Goal: Task Accomplishment & Management: Complete application form

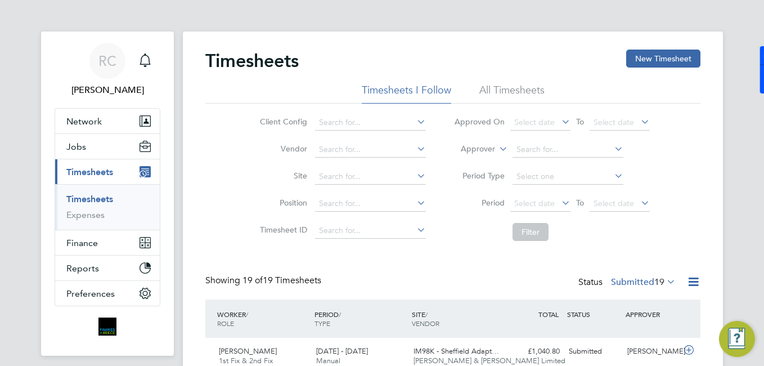
click at [111, 201] on link "Timesheets" at bounding box center [89, 199] width 47 height 11
click at [642, 64] on button "New Timesheet" at bounding box center [663, 59] width 74 height 18
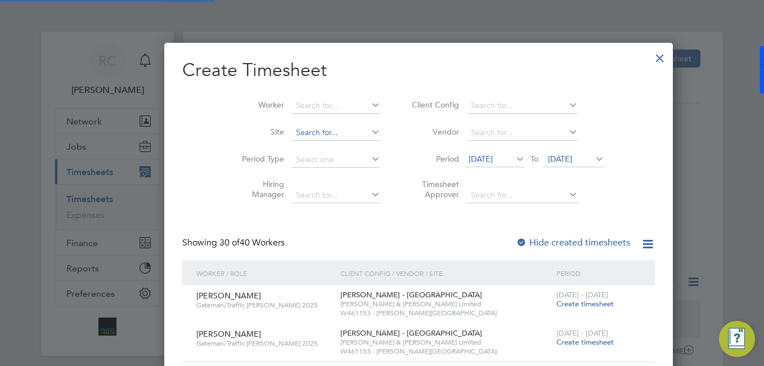
scroll to position [6, 6]
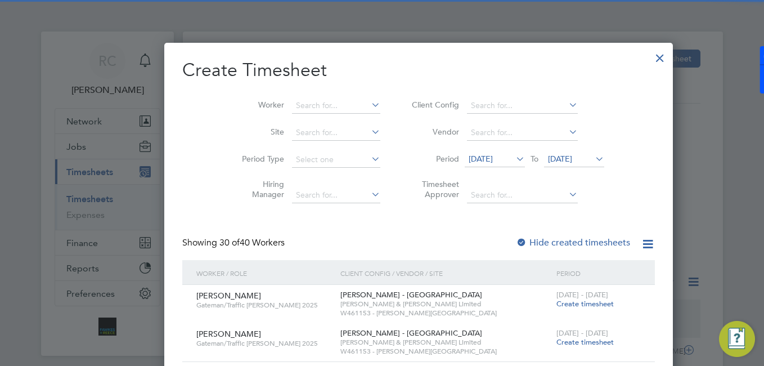
click at [284, 97] on li "Worker" at bounding box center [306, 105] width 175 height 27
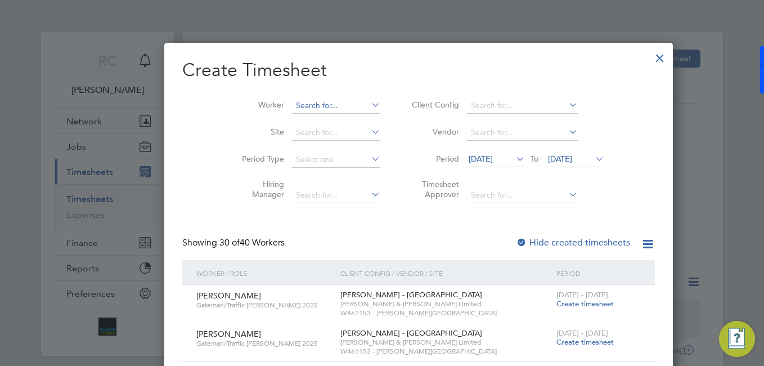
click at [292, 99] on input at bounding box center [336, 106] width 88 height 16
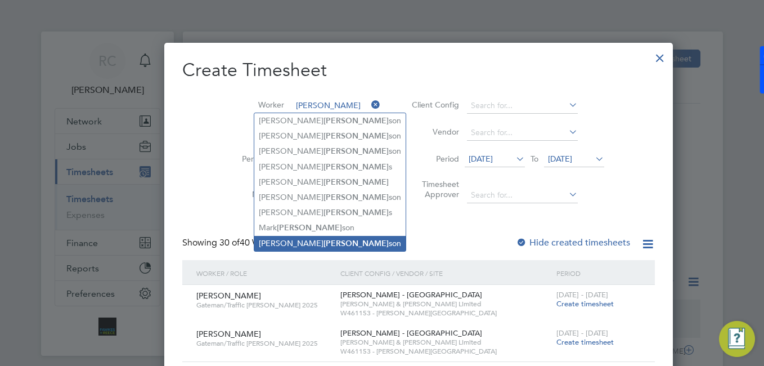
click at [324, 242] on b "[PERSON_NAME]" at bounding box center [356, 244] width 65 height 10
type input "[PERSON_NAME]"
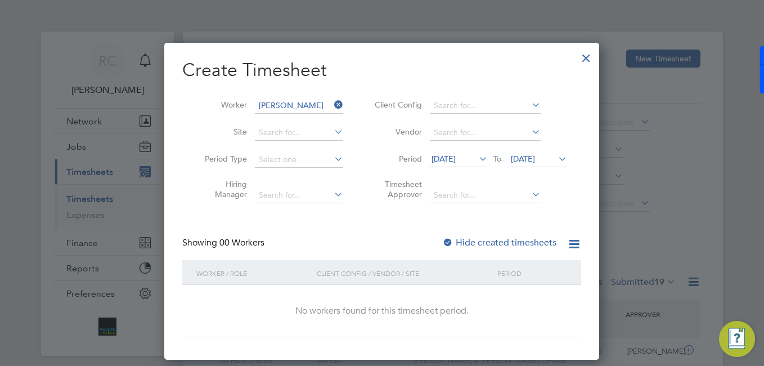
click at [456, 162] on span "[DATE]" at bounding box center [444, 159] width 24 height 10
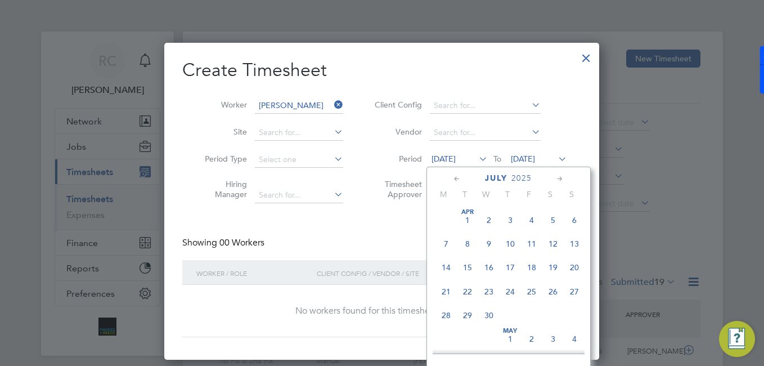
scroll to position [438, 0]
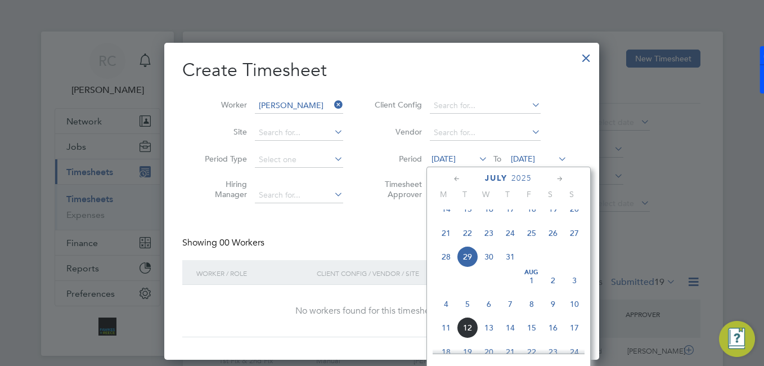
drag, startPoint x: 444, startPoint y: 315, endPoint x: 456, endPoint y: 310, distance: 13.6
click at [445, 315] on span "4" at bounding box center [446, 303] width 21 height 21
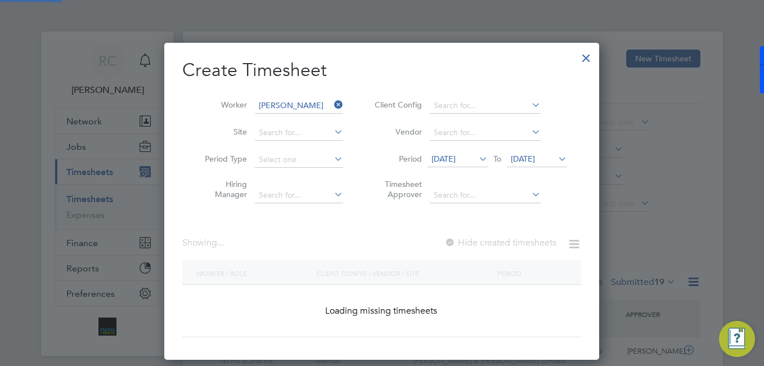
scroll to position [317, 436]
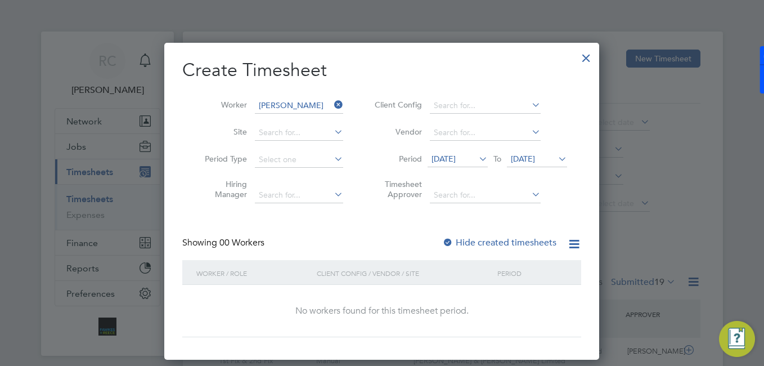
click at [535, 158] on span "[DATE]" at bounding box center [523, 159] width 24 height 10
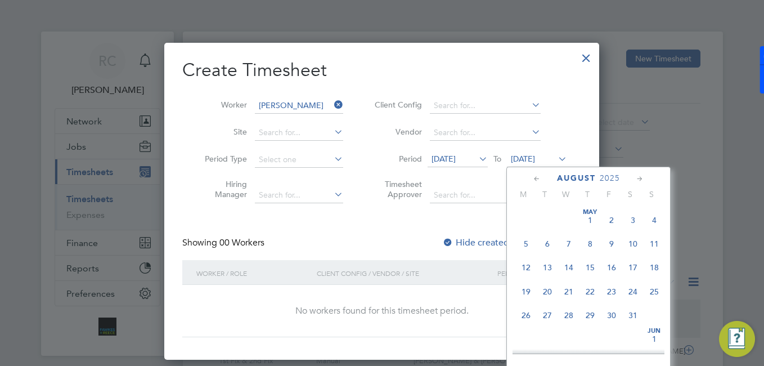
scroll to position [365, 0]
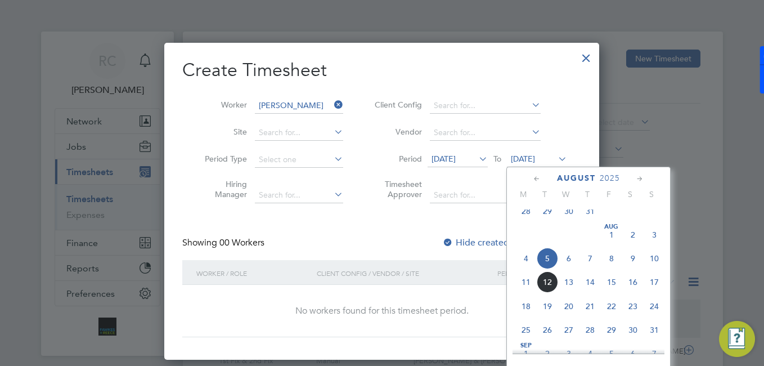
click at [660, 263] on span "10" at bounding box center [654, 258] width 21 height 21
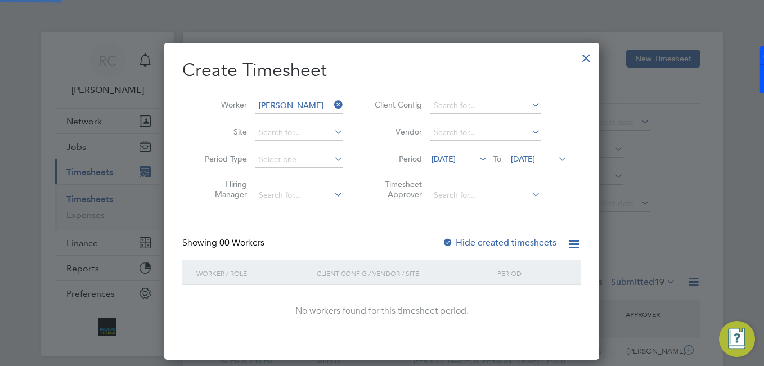
scroll to position [317, 436]
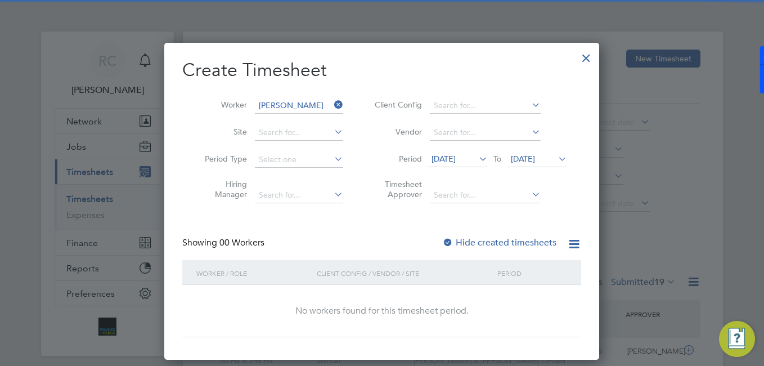
click at [480, 239] on label "Hide created timesheets" at bounding box center [499, 242] width 114 height 11
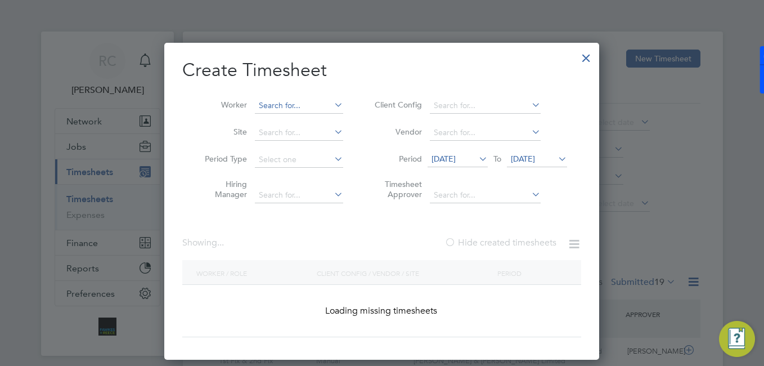
click at [303, 109] on input at bounding box center [299, 106] width 88 height 16
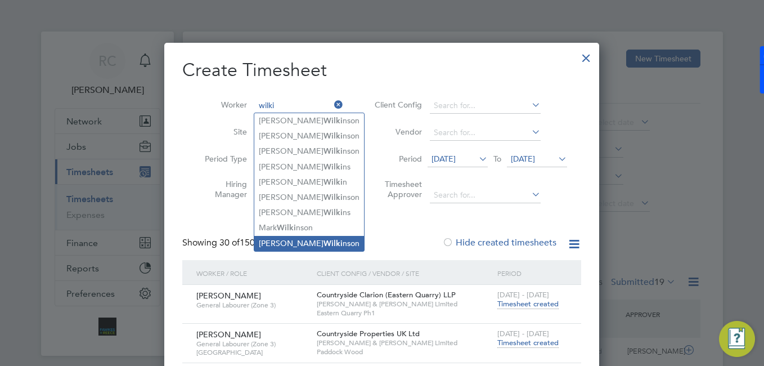
click at [316, 236] on li "[PERSON_NAME] nson" at bounding box center [309, 243] width 110 height 15
type input "[PERSON_NAME]"
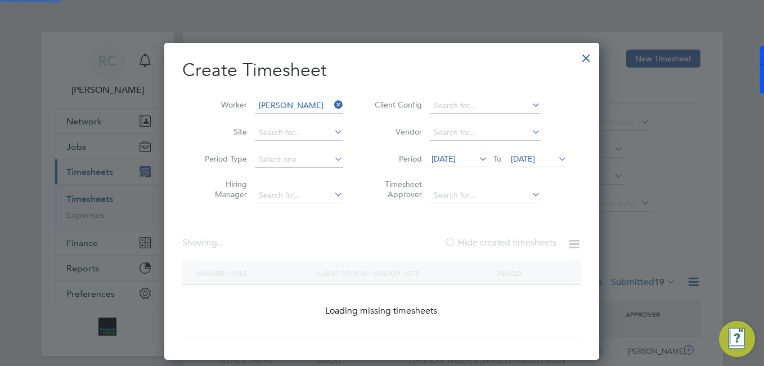
scroll to position [6, 6]
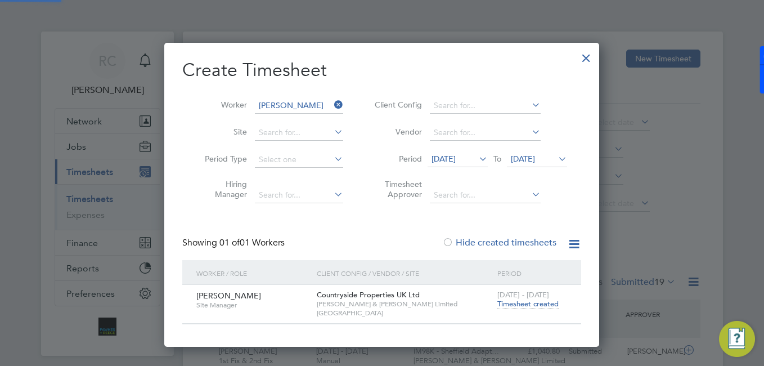
click at [523, 301] on span "Timesheet created" at bounding box center [528, 304] width 61 height 10
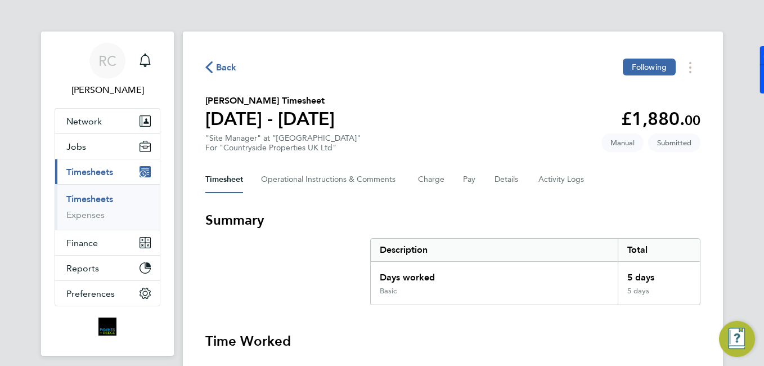
click at [90, 200] on link "Timesheets" at bounding box center [89, 199] width 47 height 11
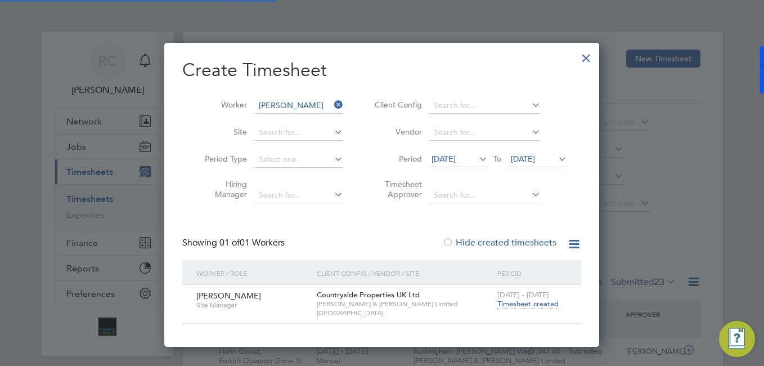
scroll to position [6, 6]
click at [332, 103] on icon at bounding box center [332, 105] width 0 height 16
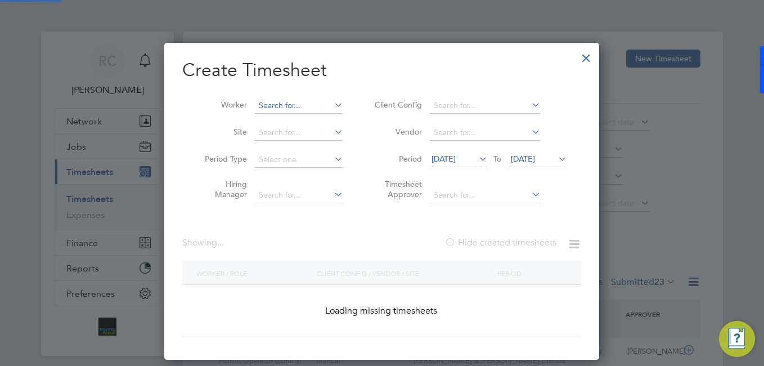
scroll to position [317, 436]
click at [311, 106] on input at bounding box center [299, 106] width 88 height 16
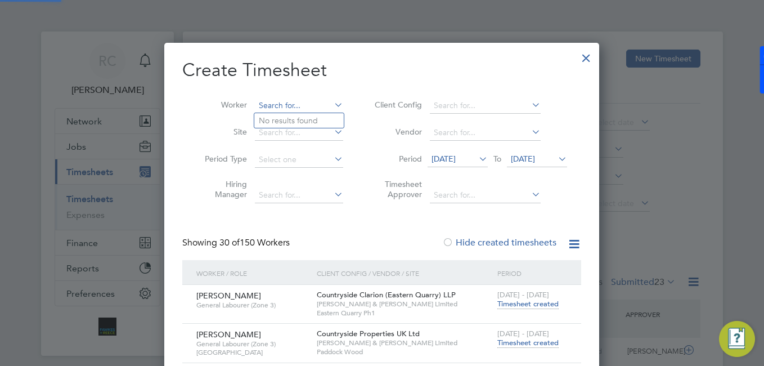
scroll to position [1658, 436]
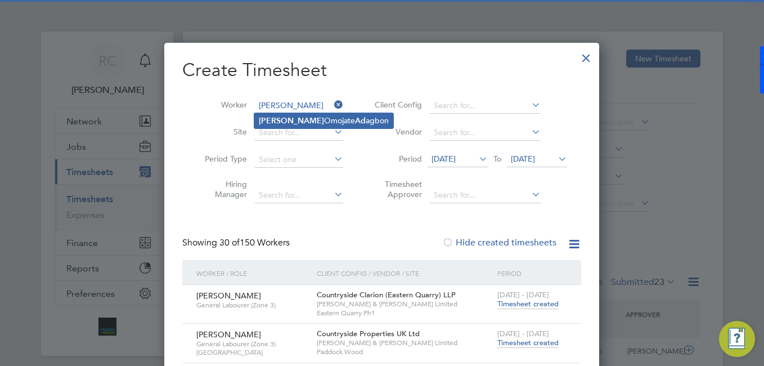
type input "[PERSON_NAME]"
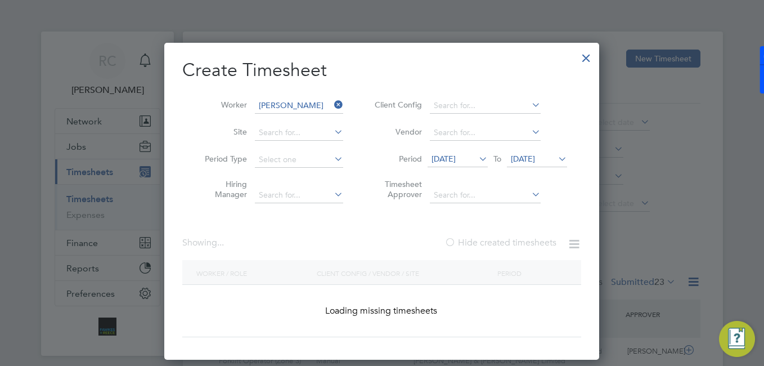
scroll to position [303, 436]
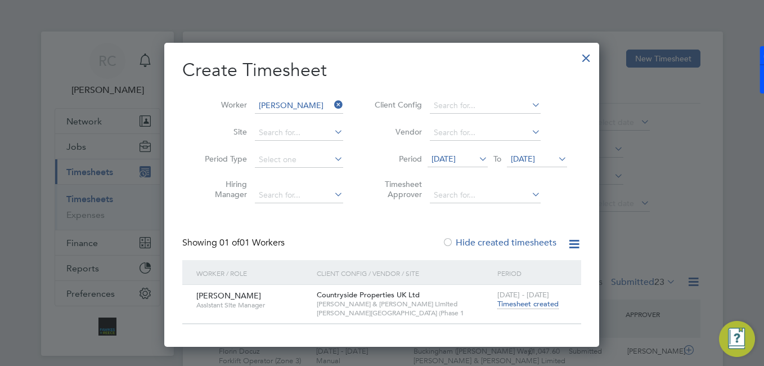
click at [514, 308] on div "[DATE] - [DATE] Timesheet created" at bounding box center [532, 300] width 75 height 30
click at [517, 305] on span "Timesheet created" at bounding box center [528, 304] width 61 height 10
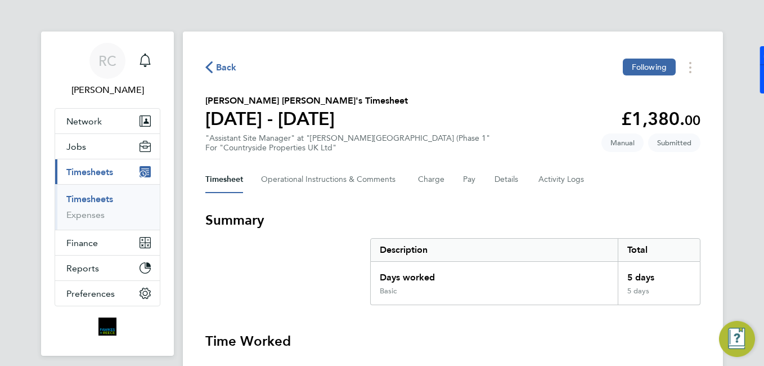
click at [230, 65] on span "Back" at bounding box center [226, 68] width 21 height 14
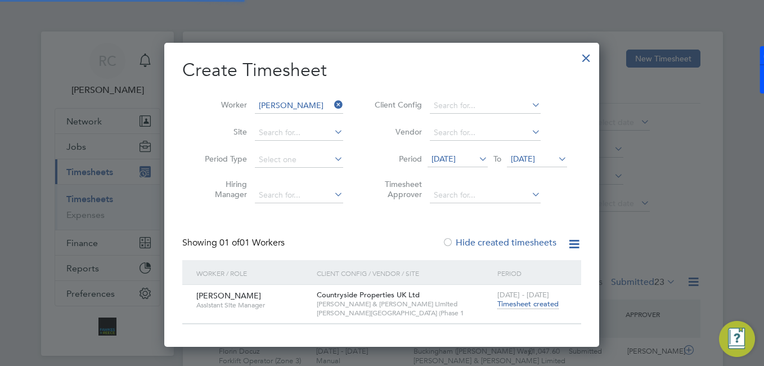
scroll to position [29, 98]
